Goal: Task Accomplishment & Management: Use online tool/utility

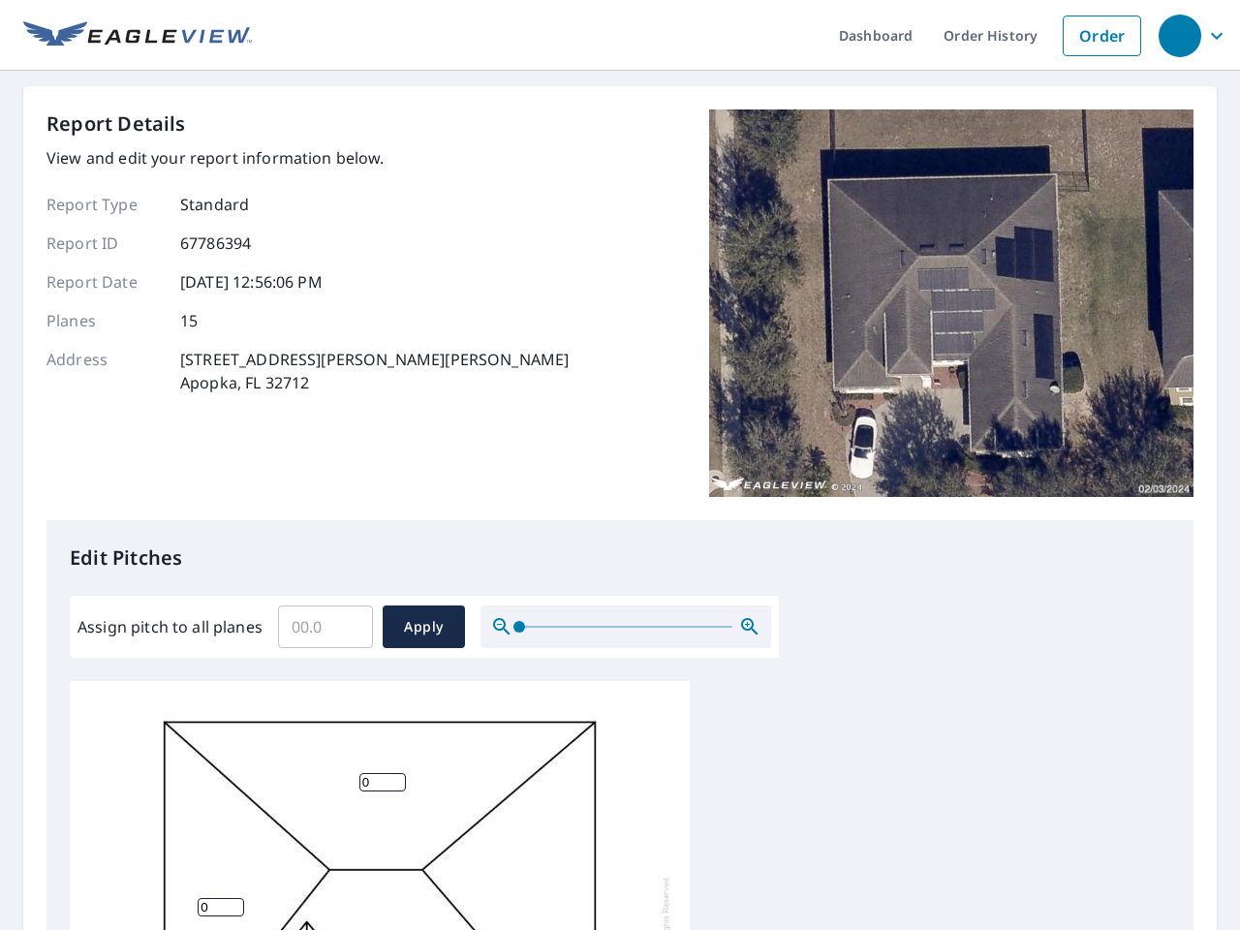
click at [620, 465] on div "Report Details View and edit your report information below. Report Type Standar…" at bounding box center [620, 314] width 1147 height 411
click at [1179, 35] on div "button" at bounding box center [1180, 36] width 43 height 43
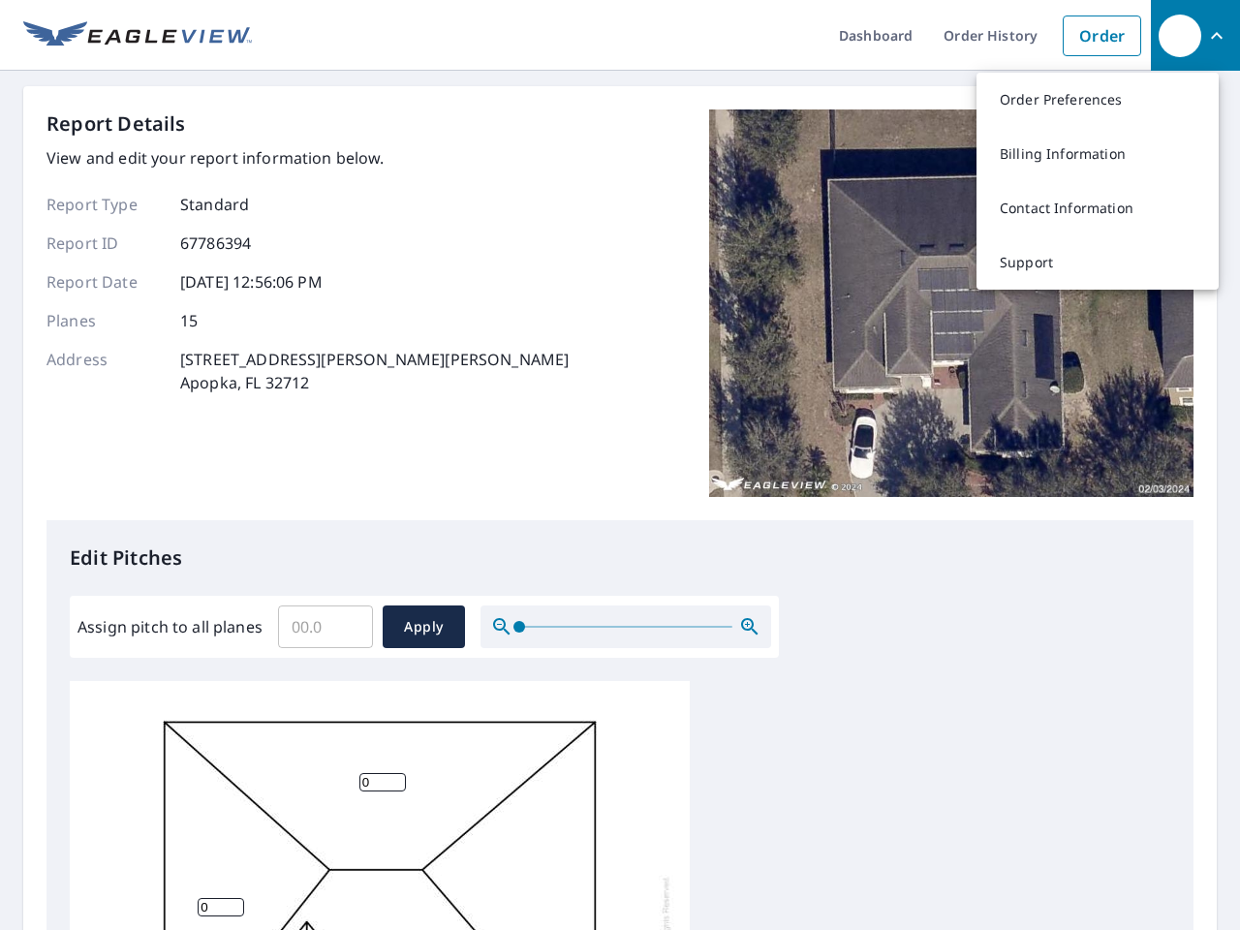
click at [326, 627] on input "Assign pitch to all planes" at bounding box center [325, 627] width 95 height 54
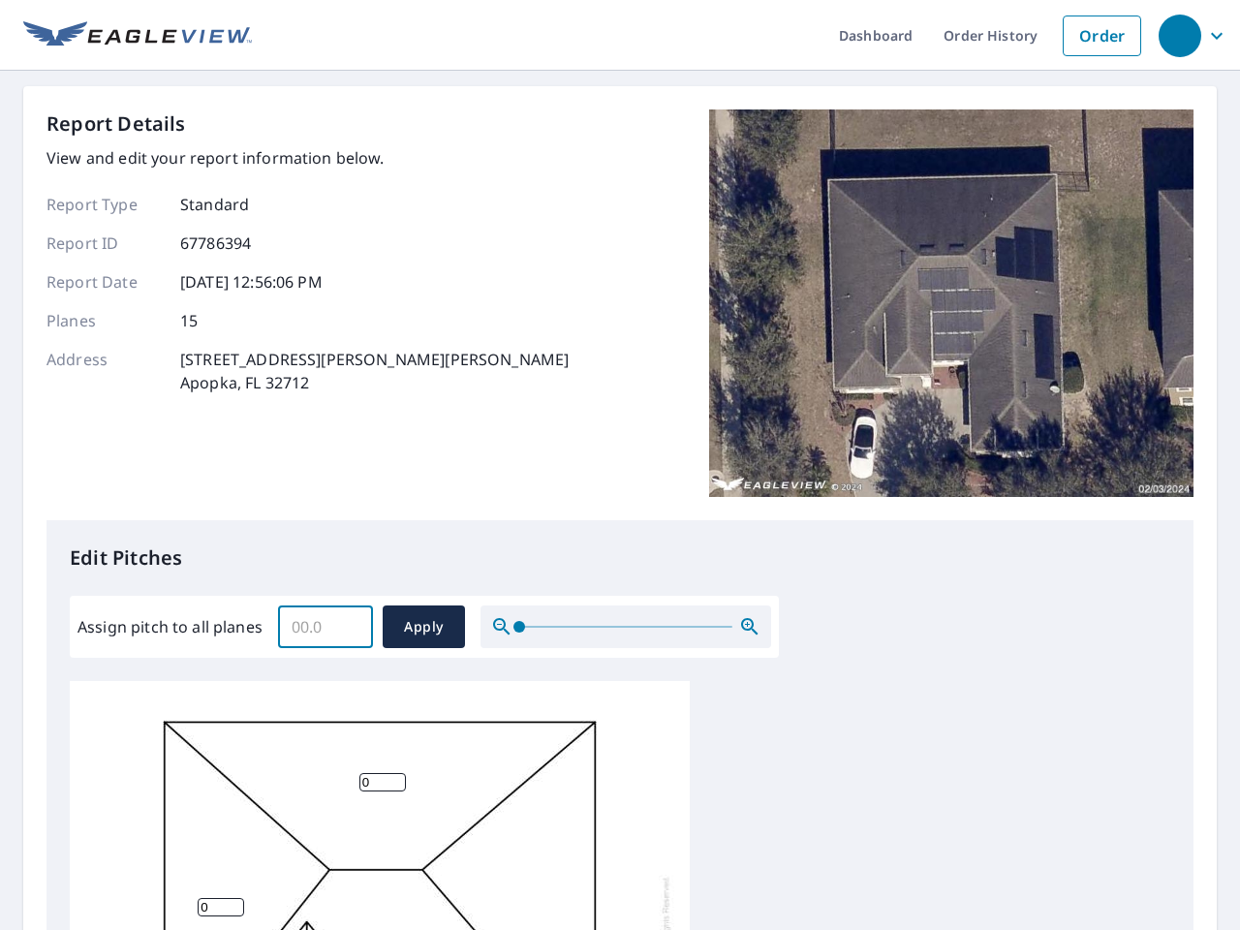
click at [423, 627] on span "Apply" at bounding box center [423, 627] width 51 height 24
